Goal: Ask a question

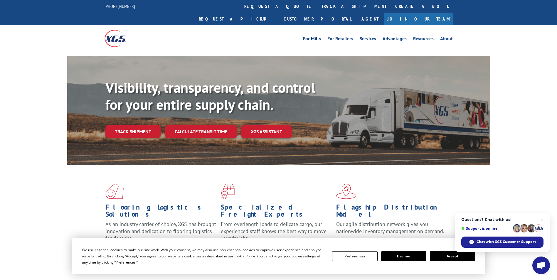
click at [444, 259] on button "Accept" at bounding box center [452, 256] width 45 height 10
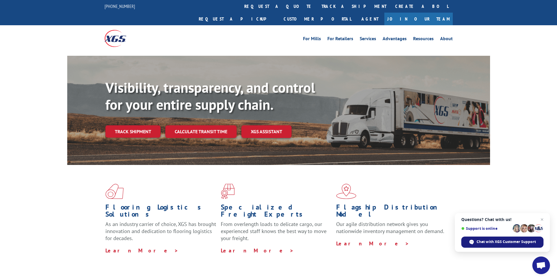
click at [481, 242] on span "Chat with XGS Customer Support" at bounding box center [506, 241] width 59 height 5
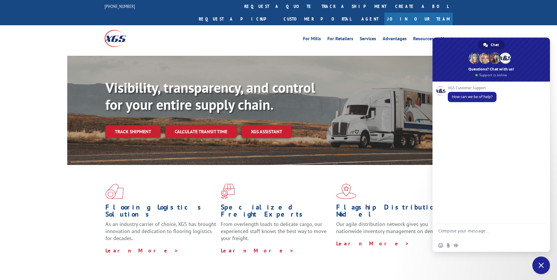
click at [479, 232] on textarea "Compose your message..." at bounding box center [485, 234] width 93 height 11
click at [499, 235] on form "By chance have you gotten thre" at bounding box center [485, 232] width 93 height 16
click at [497, 233] on textarea "By chance have you gotten thre" at bounding box center [485, 231] width 93 height 5
type textarea "By chance have you gotten this BOL for return"
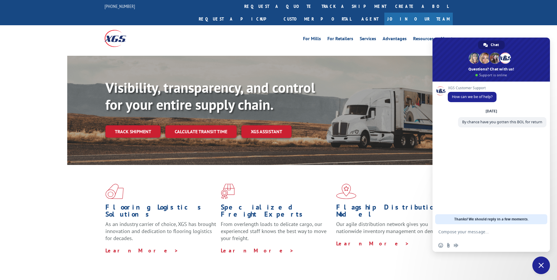
paste textarea "64174472"
type textarea "64174472"
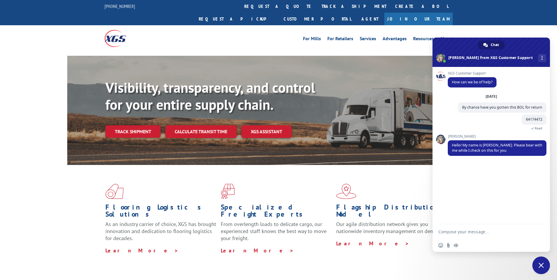
click at [471, 231] on textarea "Compose your message..." at bounding box center [485, 231] width 93 height 5
type textarea "[PERSON_NAME]"
